Goal: Task Accomplishment & Management: Manage account settings

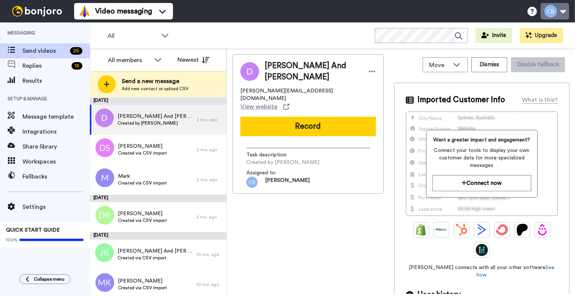
click at [552, 12] on button at bounding box center [554, 11] width 28 height 16
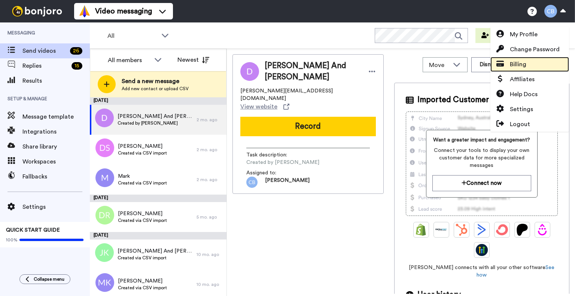
click at [517, 67] on span "Billing" at bounding box center [518, 64] width 16 height 9
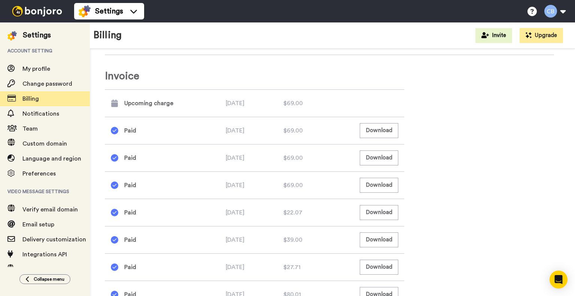
scroll to position [299, 0]
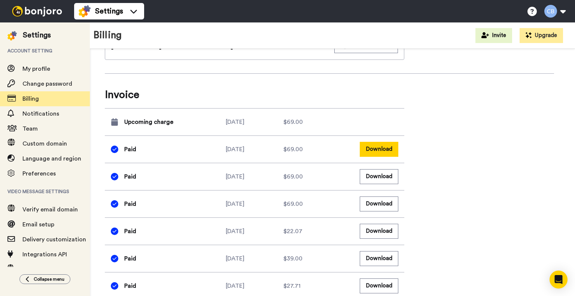
click at [378, 145] on button "Download" at bounding box center [379, 149] width 39 height 15
click at [384, 148] on button "Download" at bounding box center [379, 149] width 39 height 15
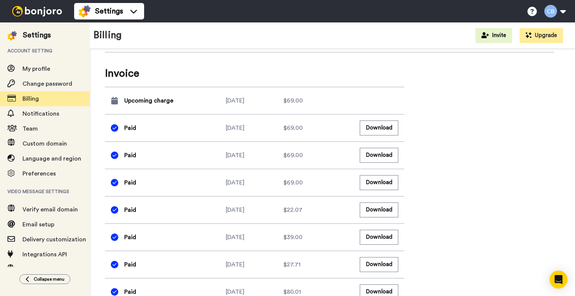
scroll to position [337, 0]
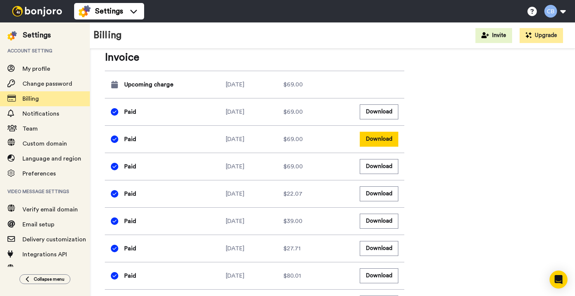
click at [385, 143] on button "Download" at bounding box center [379, 139] width 39 height 15
